Goal: Task Accomplishment & Management: Manage account settings

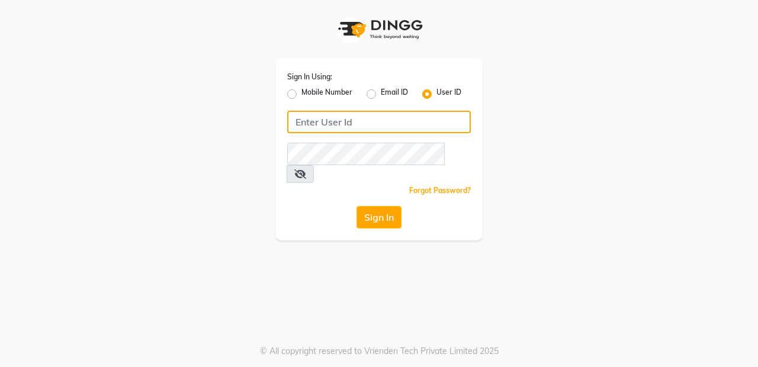
click at [386, 122] on input "Username" at bounding box center [379, 122] width 184 height 22
type input "Skinsmiths@123"
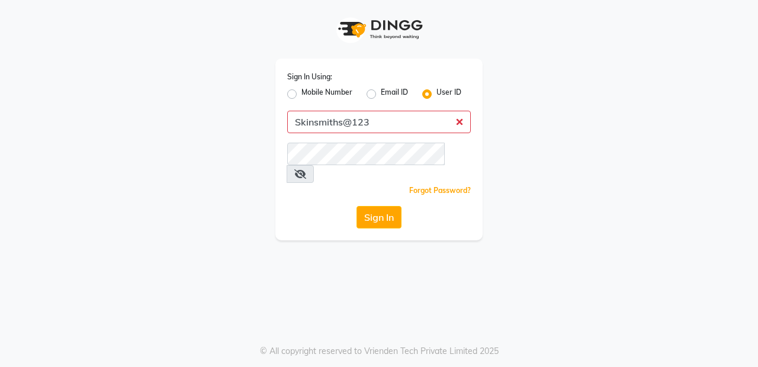
click at [356, 206] on button "Sign In" at bounding box center [378, 217] width 45 height 22
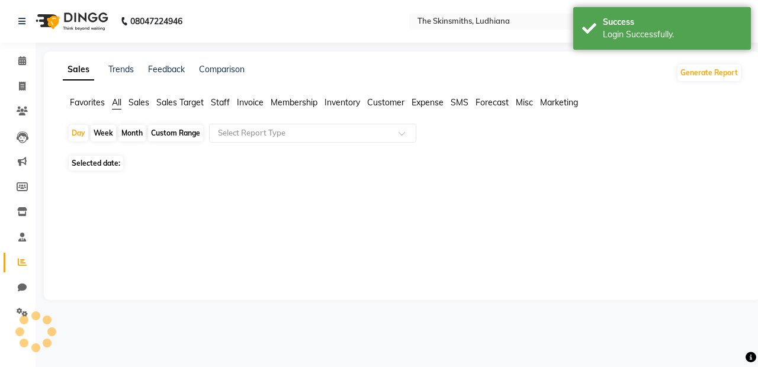
select select "en"
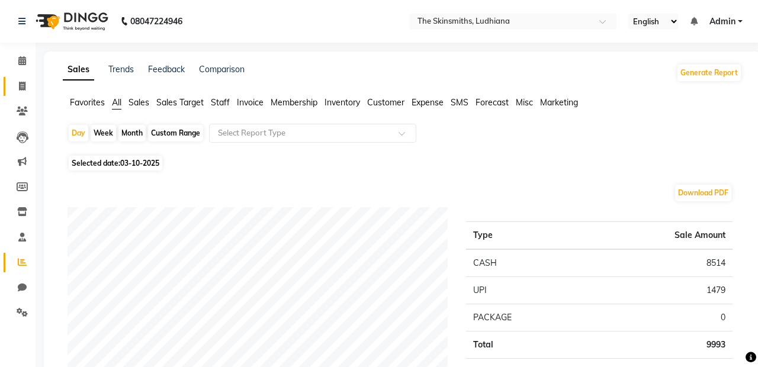
click at [29, 82] on span at bounding box center [22, 87] width 21 height 14
select select "service"
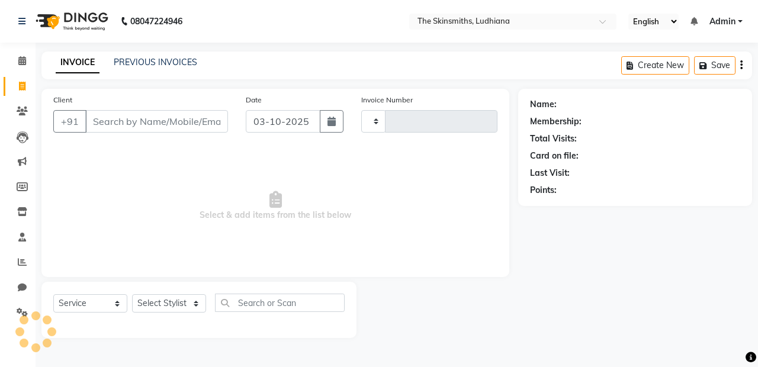
type input "1681"
select select "8115"
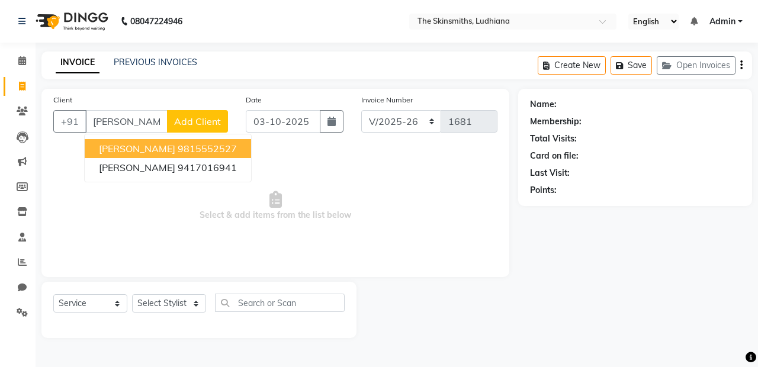
click at [178, 151] on ngb-highlight "9815552527" at bounding box center [207, 149] width 59 height 12
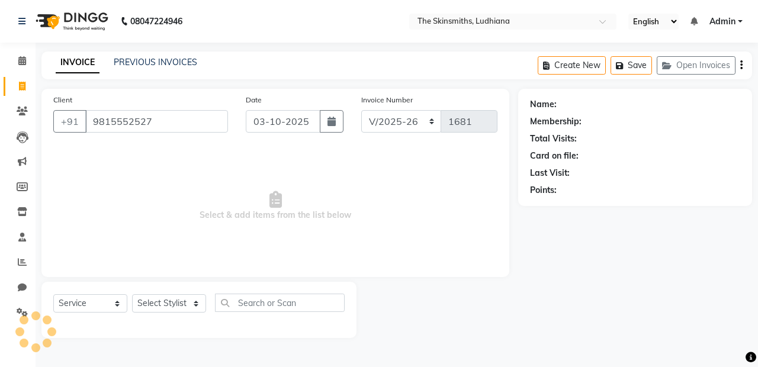
type input "9815552527"
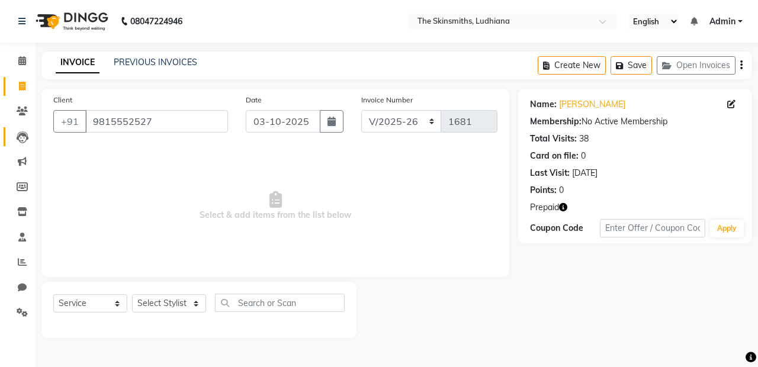
click at [22, 144] on link "Leads" at bounding box center [18, 137] width 28 height 20
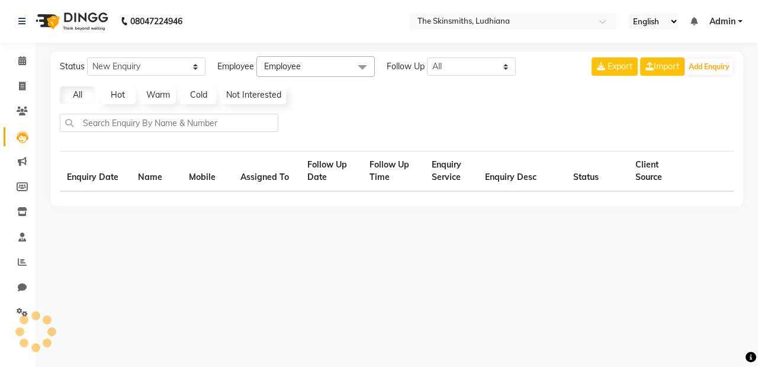
select select "10"
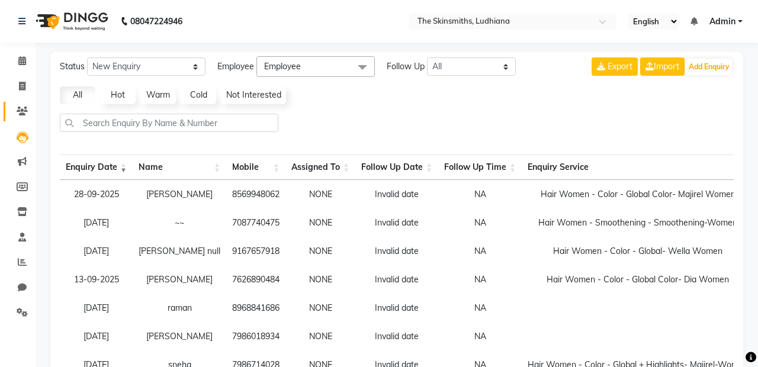
click at [27, 115] on span at bounding box center [22, 112] width 21 height 14
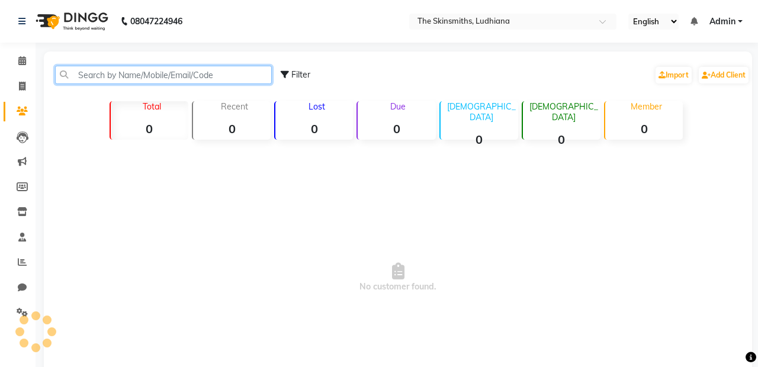
click at [130, 78] on input "text" at bounding box center [163, 75] width 217 height 18
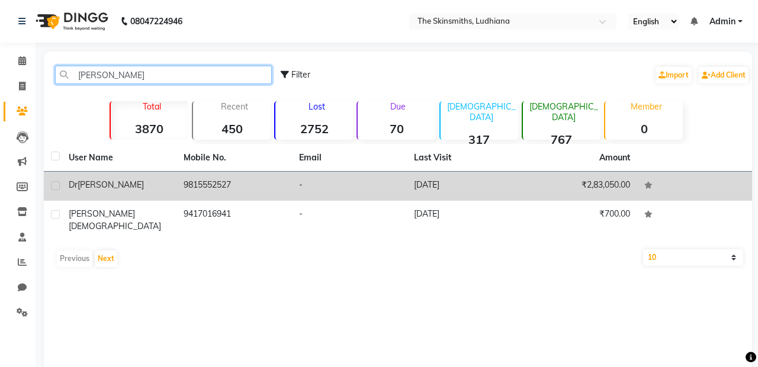
type input "[PERSON_NAME]"
click at [149, 185] on div "[PERSON_NAME]" at bounding box center [119, 185] width 101 height 12
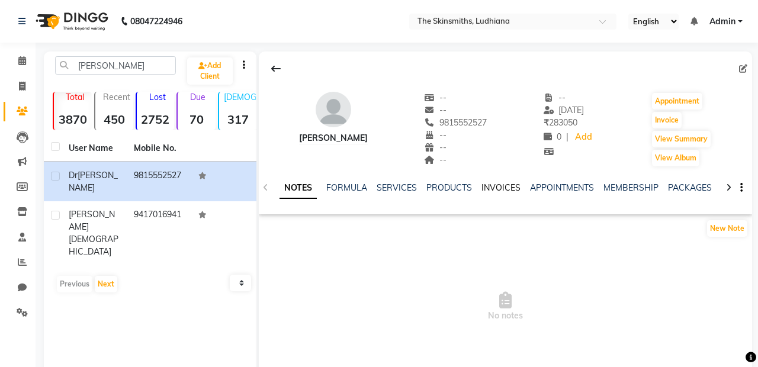
click at [509, 185] on link "INVOICES" at bounding box center [500, 187] width 39 height 11
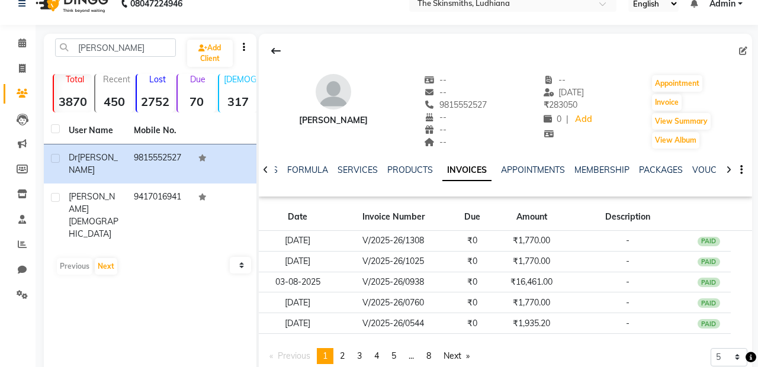
scroll to position [20, 0]
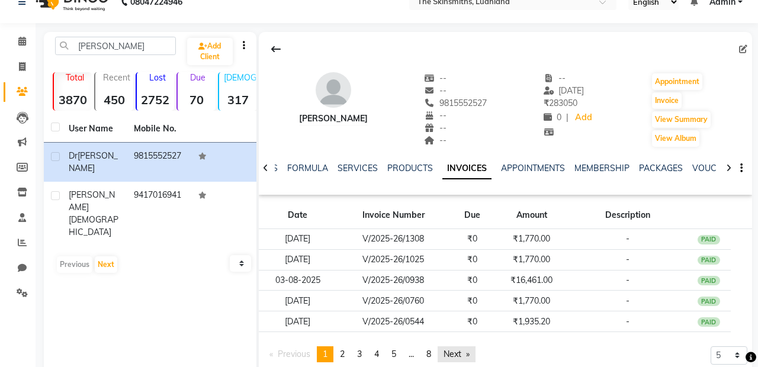
click at [468, 359] on link "Next page" at bounding box center [456, 354] width 38 height 16
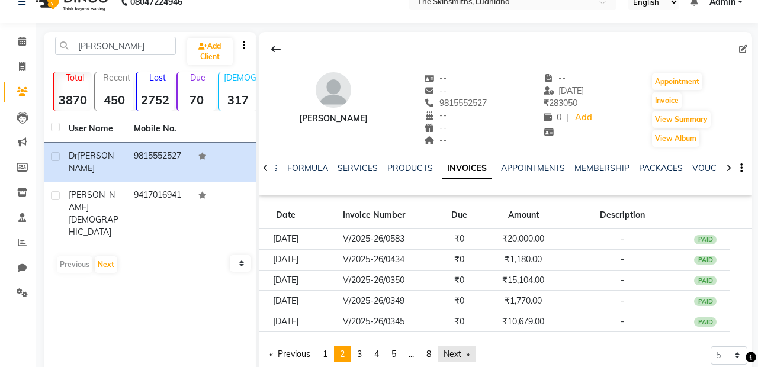
click at [463, 359] on link "Next page" at bounding box center [456, 354] width 38 height 16
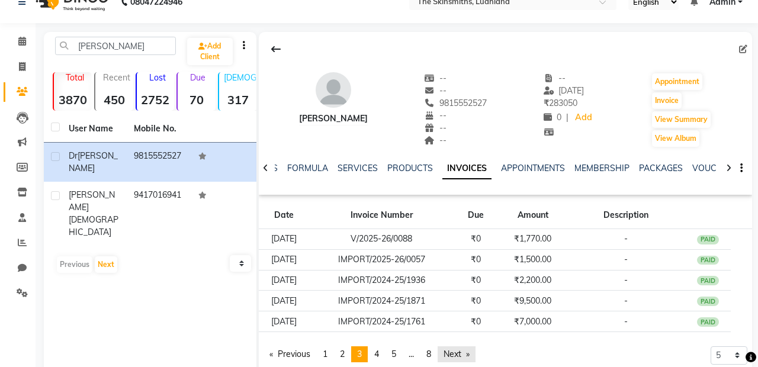
click at [455, 346] on link "Next page" at bounding box center [456, 354] width 38 height 16
click at [459, 356] on link "Next page" at bounding box center [456, 354] width 38 height 16
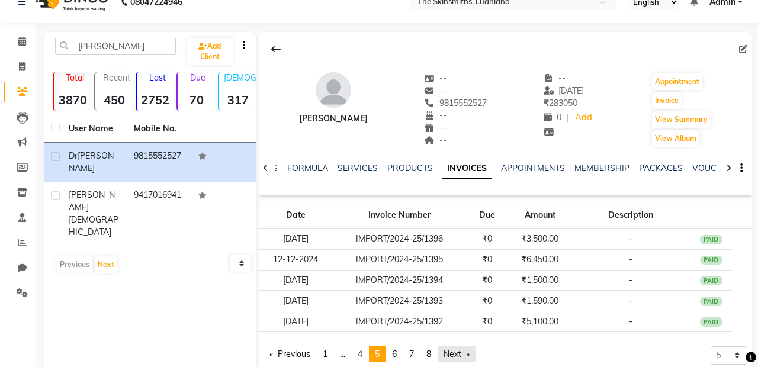
click at [463, 348] on link "Next page" at bounding box center [456, 354] width 38 height 16
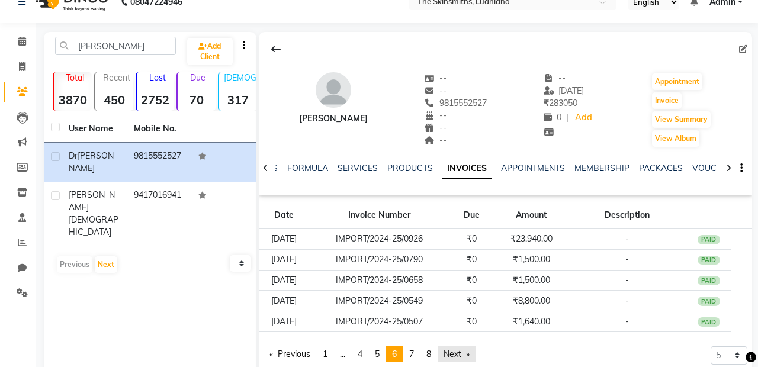
click at [453, 358] on link "Next page" at bounding box center [456, 354] width 38 height 16
click at [462, 358] on link "Next page" at bounding box center [456, 354] width 38 height 16
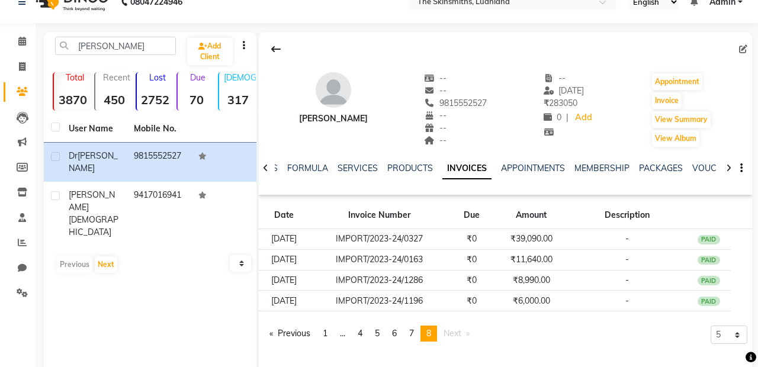
click at [462, 366] on div "[PERSON_NAME] -- -- 9815552527 -- -- -- -- [DATE] ₹ 283050 0 | Add Appointment …" at bounding box center [505, 209] width 493 height 355
click at [468, 366] on div "[PERSON_NAME] -- -- 9815552527 -- -- -- -- [DATE] ₹ 283050 0 | Add Appointment …" at bounding box center [505, 209] width 493 height 355
click at [465, 365] on div "[PERSON_NAME] -- -- 9815552527 -- -- -- -- [DATE] ₹ 283050 0 | Add Appointment …" at bounding box center [505, 209] width 493 height 355
click at [361, 335] on span "4" at bounding box center [360, 333] width 5 height 11
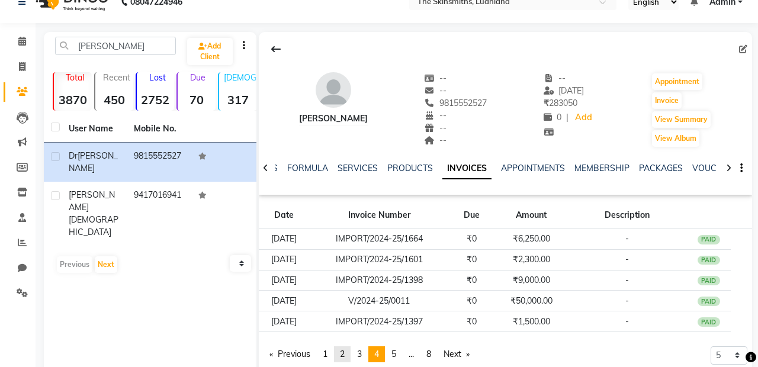
click at [345, 353] on span "2" at bounding box center [342, 354] width 5 height 11
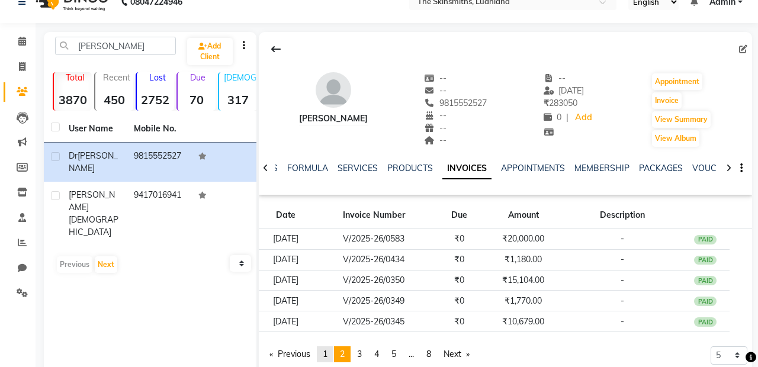
click at [333, 346] on link "page 1" at bounding box center [325, 354] width 17 height 16
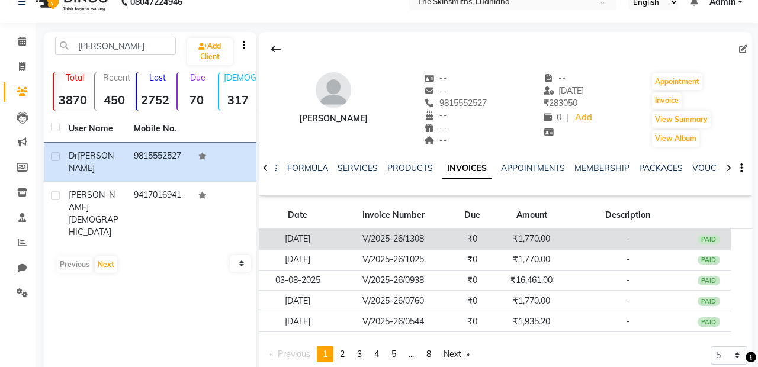
click at [584, 237] on td "-" at bounding box center [627, 239] width 118 height 21
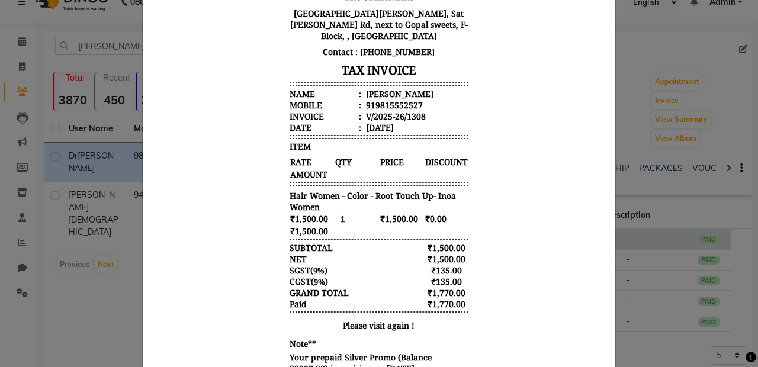
scroll to position [136, 0]
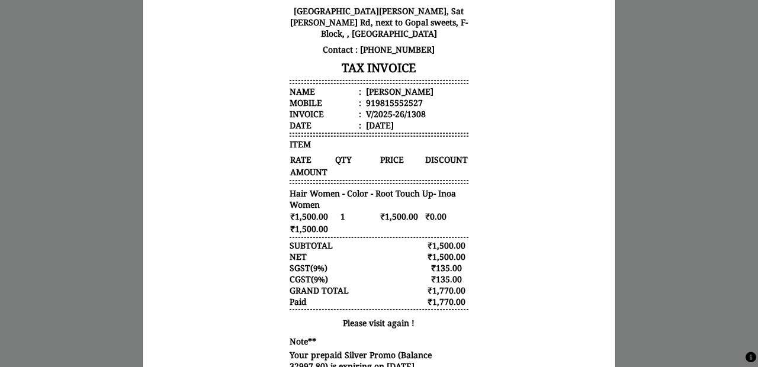
click at [696, 214] on ngb-modal-window "INVOICE View Invoice Close" at bounding box center [379, 183] width 758 height 367
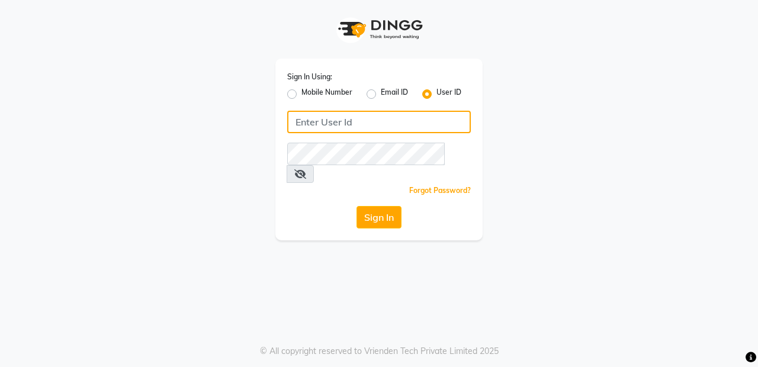
click at [359, 127] on input "Username" at bounding box center [379, 122] width 184 height 22
type input "Skinsmiths@123"
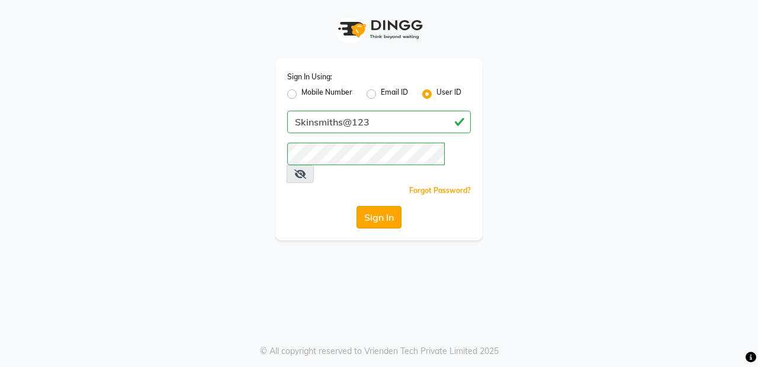
click at [386, 208] on button "Sign In" at bounding box center [378, 217] width 45 height 22
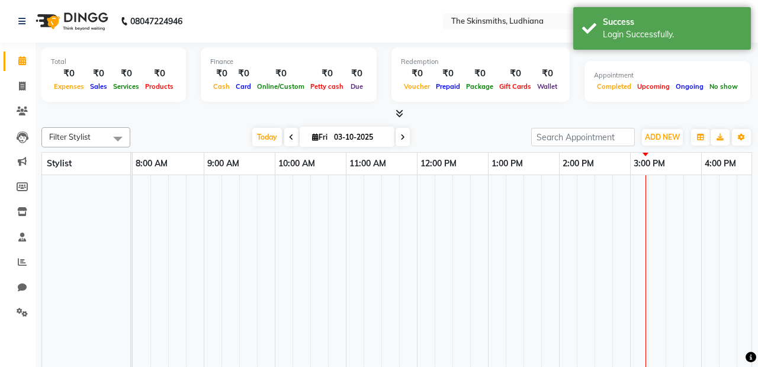
select select "en"
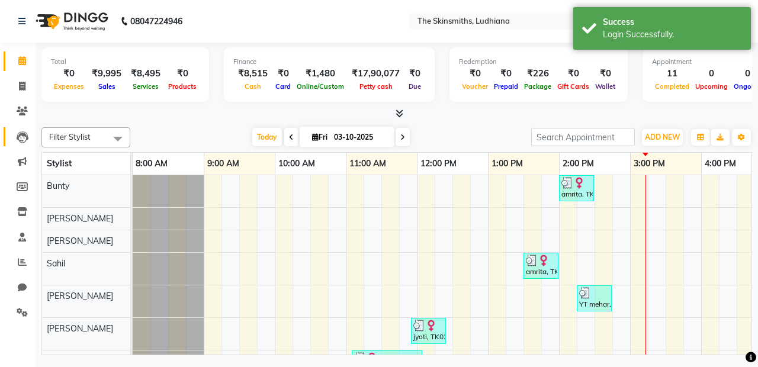
click at [18, 140] on icon at bounding box center [23, 137] width 12 height 12
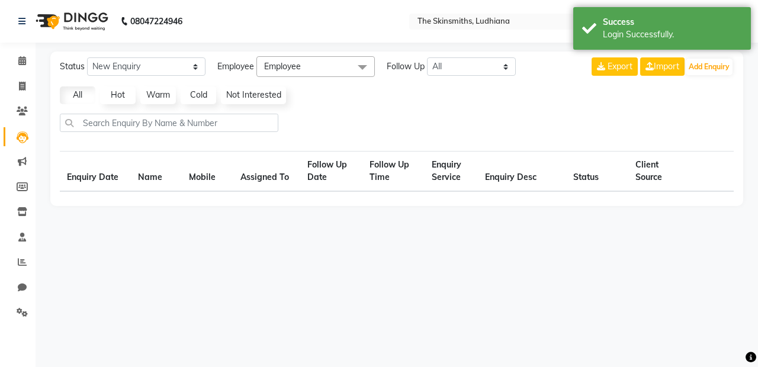
select select "10"
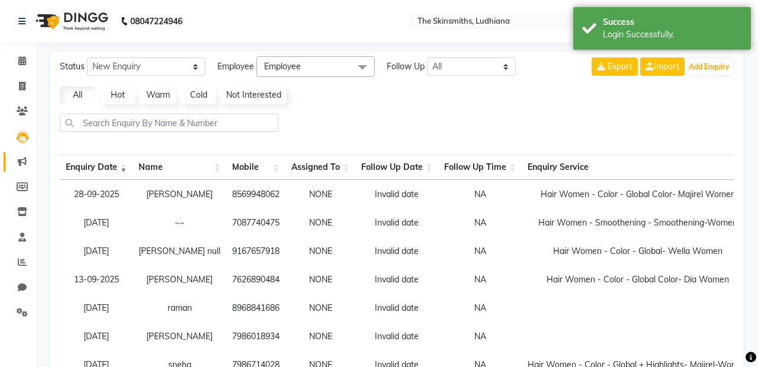
click at [22, 166] on icon at bounding box center [22, 161] width 9 height 9
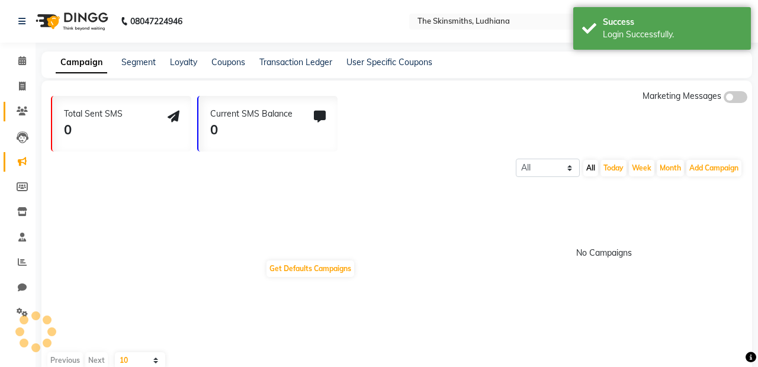
click at [23, 114] on icon at bounding box center [22, 111] width 11 height 9
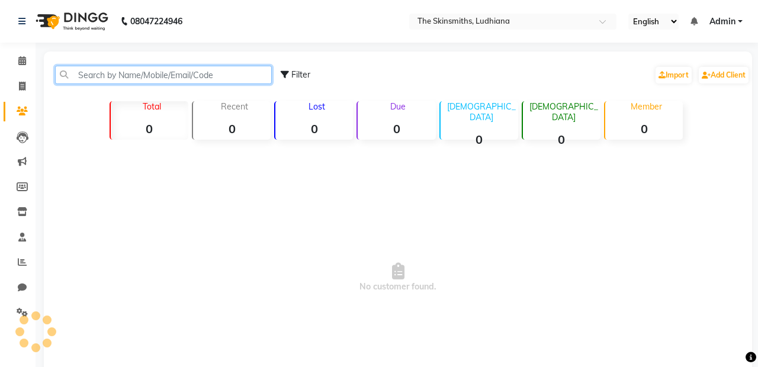
click at [142, 76] on input "text" at bounding box center [163, 75] width 217 height 18
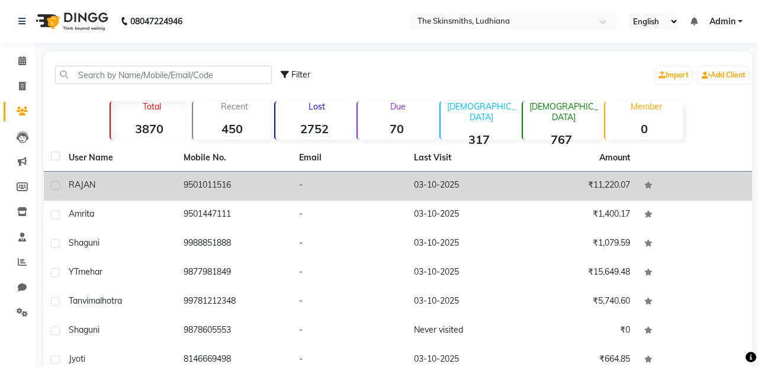
click at [231, 186] on td "9501011516" at bounding box center [233, 186] width 115 height 29
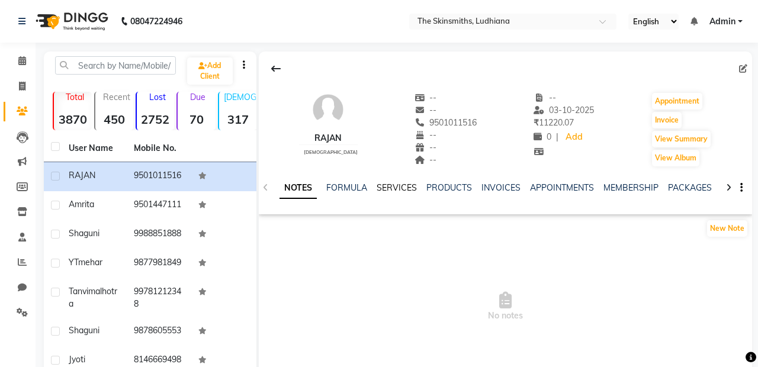
click at [388, 192] on link "SERVICES" at bounding box center [397, 187] width 40 height 11
